Goal: Task Accomplishment & Management: Use online tool/utility

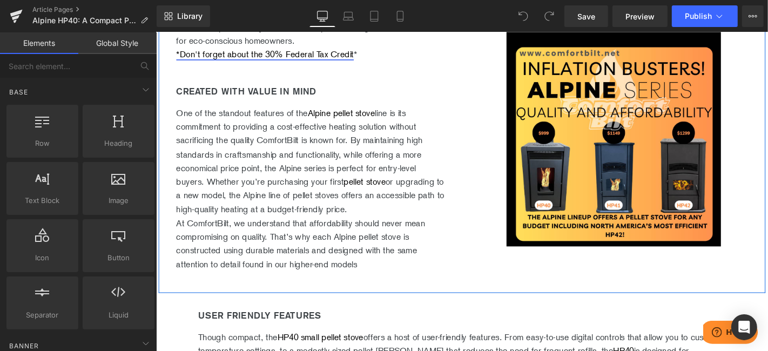
scroll to position [660, 0]
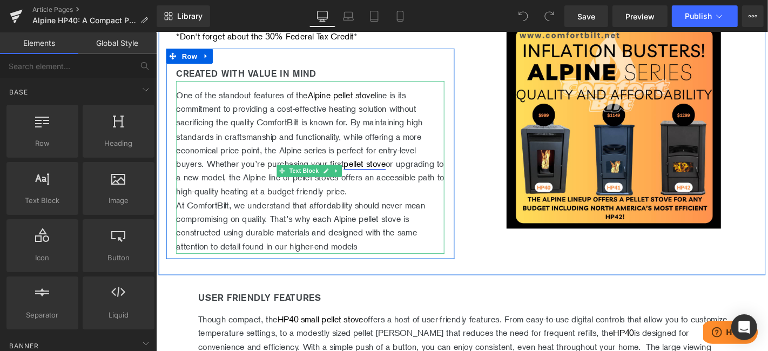
click at [368, 169] on link "pellet stove" at bounding box center [378, 172] width 45 height 11
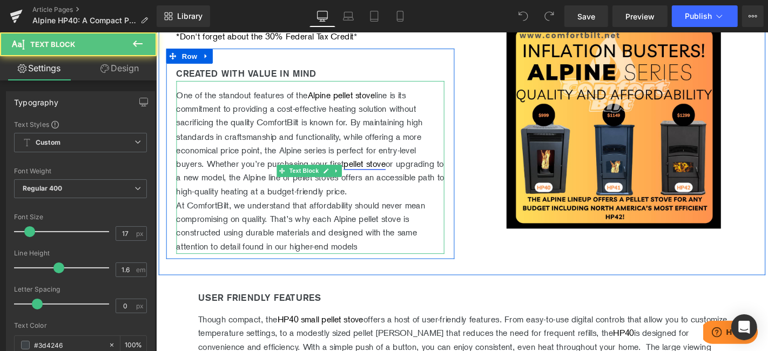
click at [376, 169] on link "pellet stove" at bounding box center [378, 172] width 45 height 11
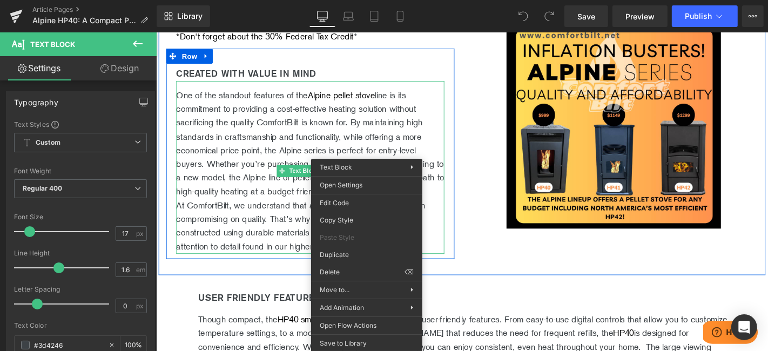
click at [428, 122] on p "One of the standout features of the Alpine pellet stove line is its commitment …" at bounding box center [320, 151] width 286 height 118
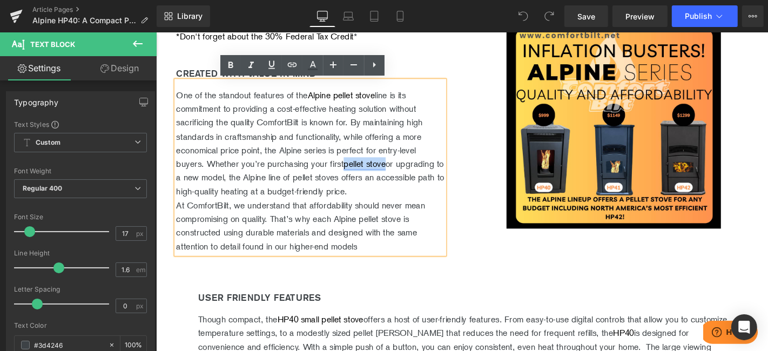
drag, startPoint x: 403, startPoint y: 169, endPoint x: 358, endPoint y: 172, distance: 44.9
click at [358, 172] on link "pellet stove" at bounding box center [378, 172] width 45 height 11
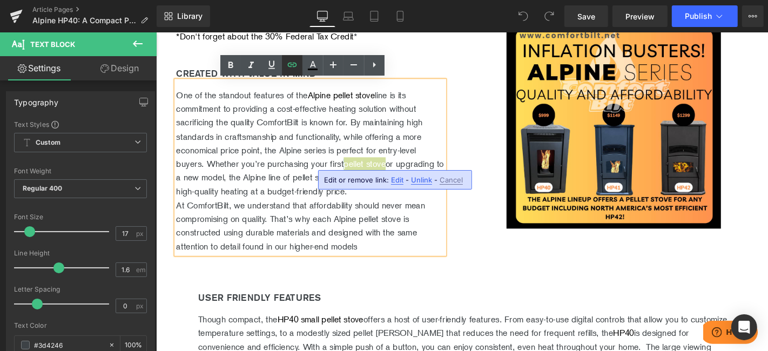
click at [290, 69] on icon at bounding box center [292, 64] width 13 height 13
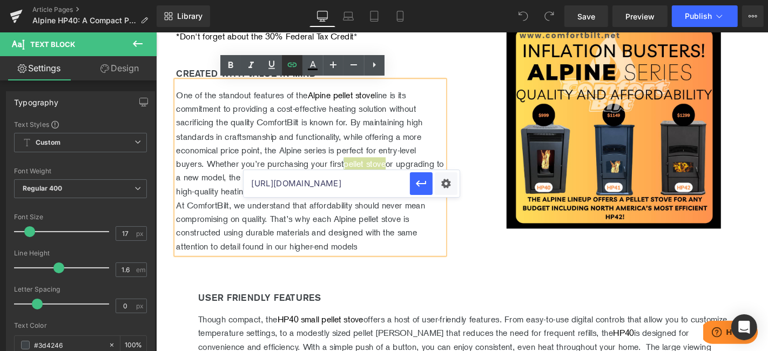
click at [290, 69] on icon at bounding box center [292, 64] width 13 height 13
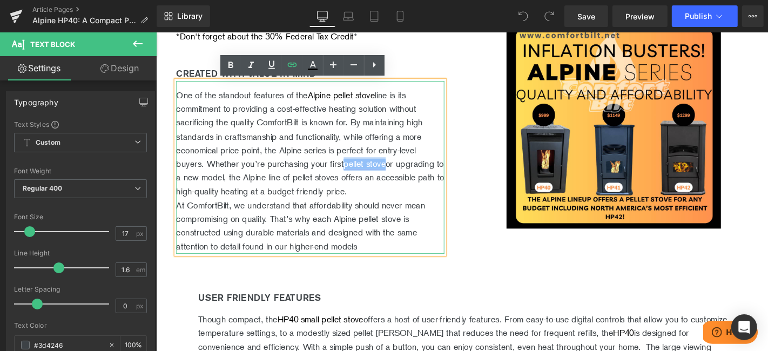
click at [389, 173] on link "pellet stove" at bounding box center [378, 172] width 45 height 11
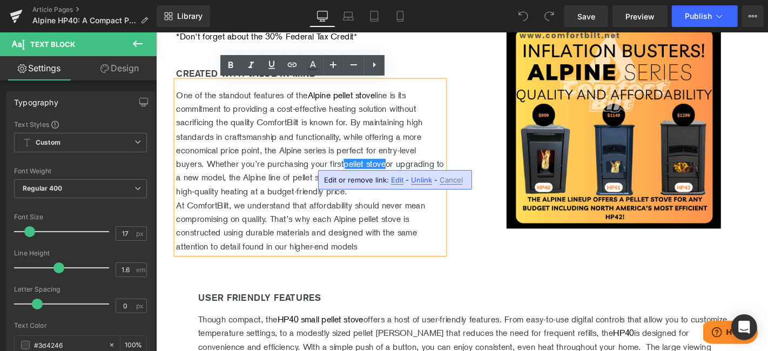
click at [418, 176] on span "Unlink" at bounding box center [421, 179] width 21 height 9
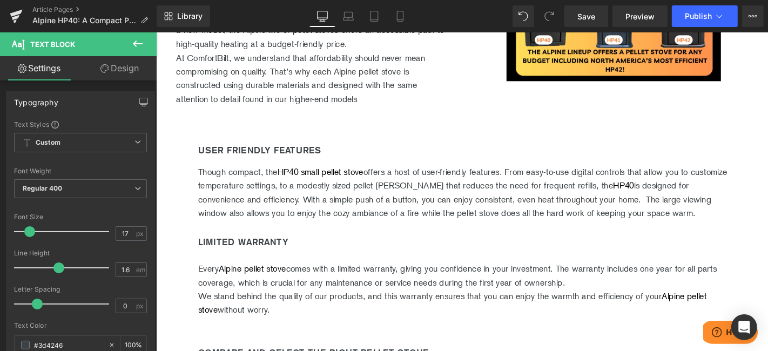
scroll to position [839, 0]
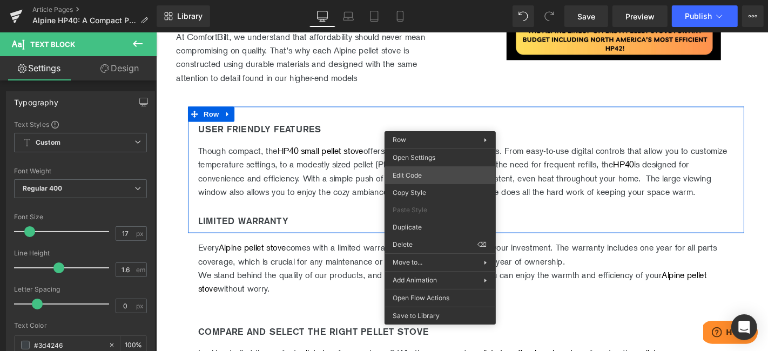
click at [435, 0] on div "You are previewing how the will restyle your page. You can not edit Elements in…" at bounding box center [384, 0] width 768 height 0
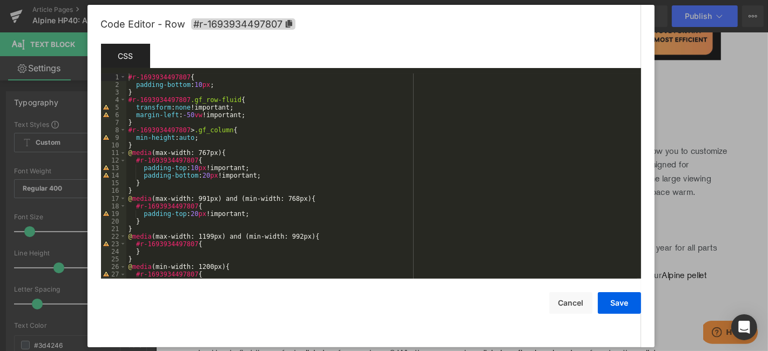
scroll to position [23, 0]
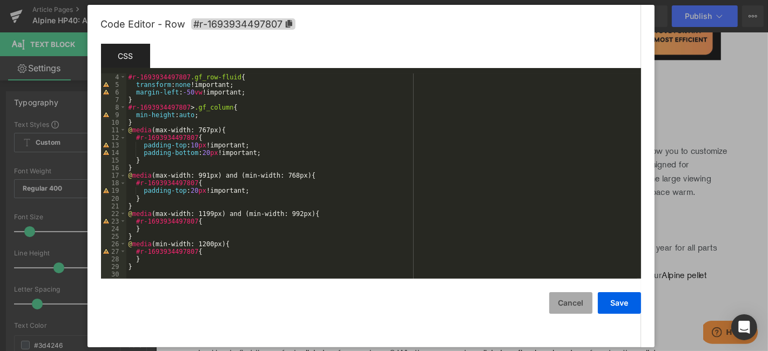
click at [575, 297] on button "Cancel" at bounding box center [570, 303] width 43 height 22
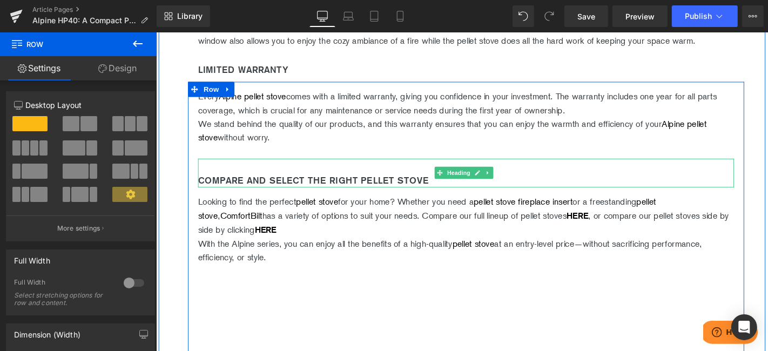
scroll to position [1019, 0]
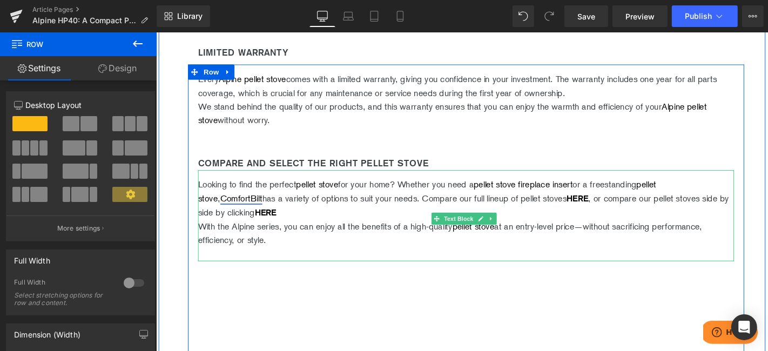
click at [224, 207] on link "ComfortBilt" at bounding box center [246, 209] width 45 height 11
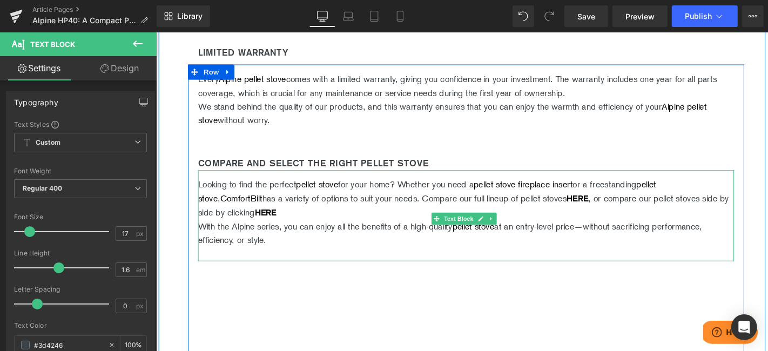
click at [263, 207] on p "Looking to find the perfect pellet stove for your home? Whether you need a pell…" at bounding box center [486, 209] width 572 height 45
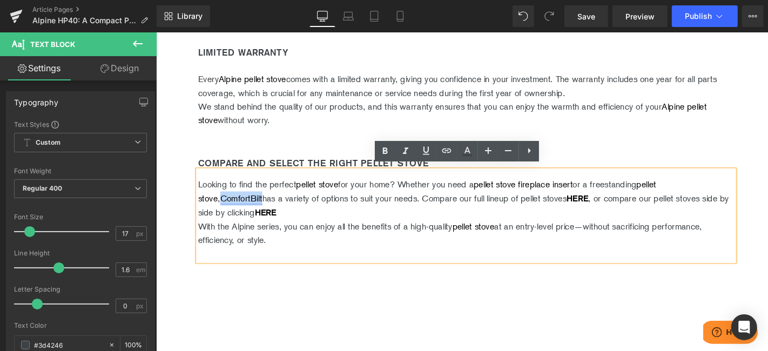
drag, startPoint x: 243, startPoint y: 205, endPoint x: 199, endPoint y: 205, distance: 43.7
click at [200, 205] on p "Looking to find the perfect pellet stove for your home? Whether you need a pell…" at bounding box center [486, 209] width 572 height 45
click at [445, 151] on icon at bounding box center [446, 150] width 13 height 13
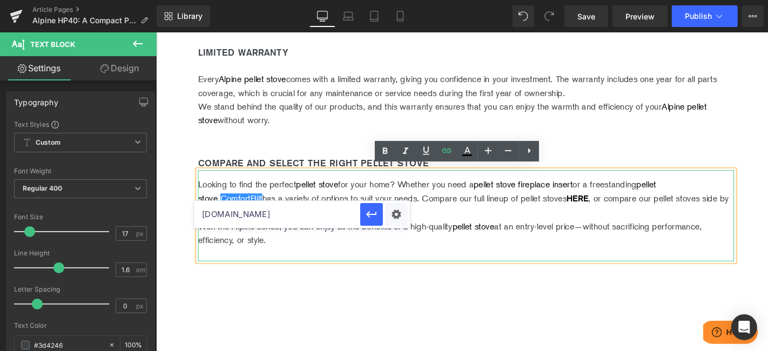
click at [249, 203] on p "Looking to find the perfect pellet stove for your home? Whether you need a pell…" at bounding box center [486, 209] width 572 height 45
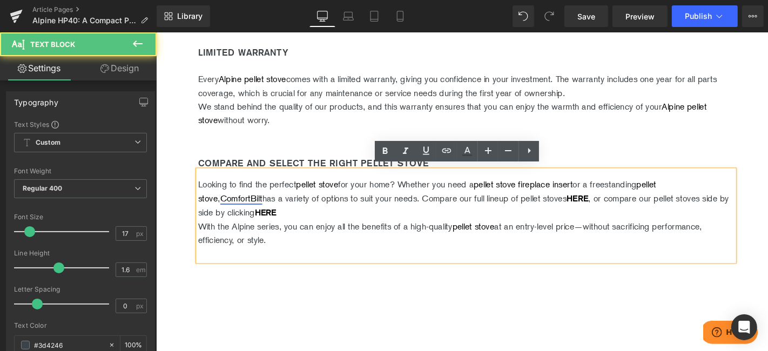
click at [227, 204] on link "ComfortBilt" at bounding box center [246, 209] width 45 height 11
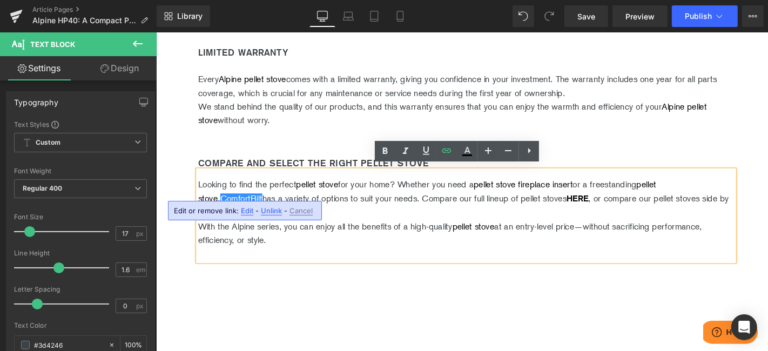
click at [267, 210] on span "Unlink" at bounding box center [271, 210] width 21 height 9
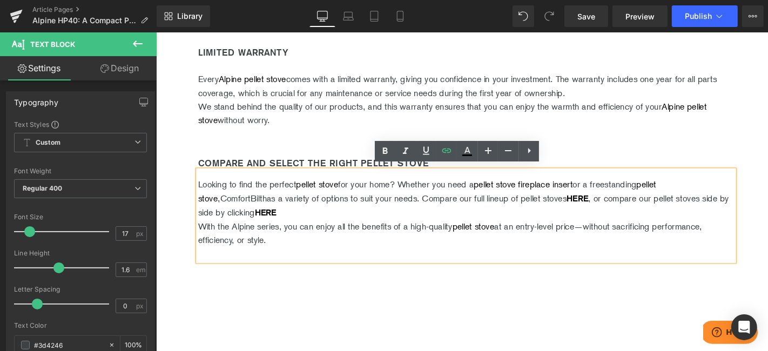
click at [220, 207] on p "Looking to find the perfect pellet stove for your home? Whether you need a pell…" at bounding box center [486, 209] width 572 height 45
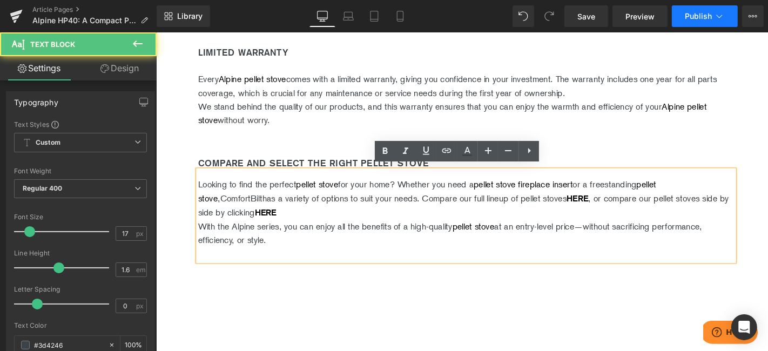
click at [717, 8] on button "Publish" at bounding box center [704, 16] width 66 height 22
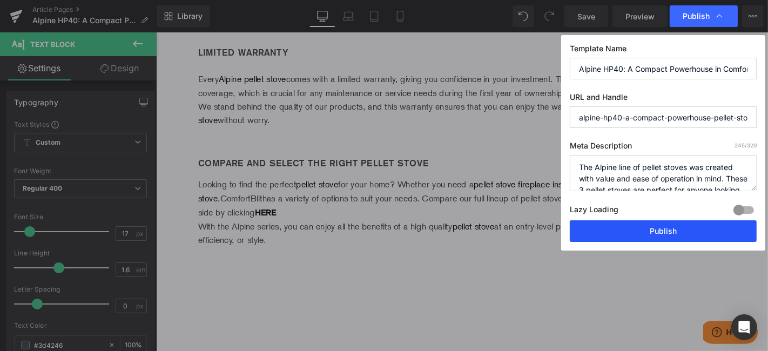
click at [665, 229] on button "Publish" at bounding box center [662, 231] width 187 height 22
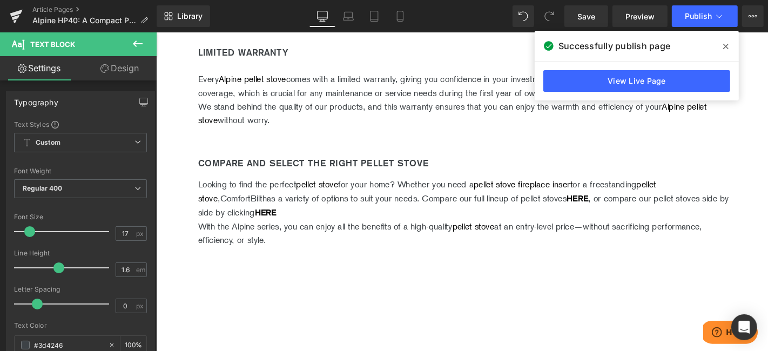
click at [725, 43] on icon at bounding box center [725, 46] width 5 height 9
